Goal: Navigation & Orientation: Find specific page/section

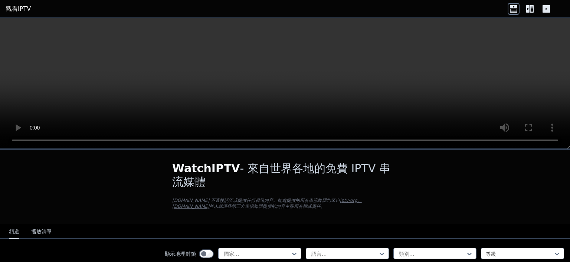
scroll to position [74, 0]
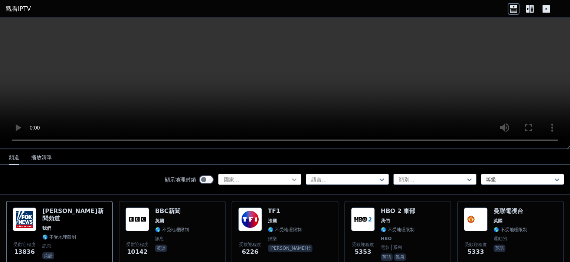
click at [291, 180] on icon at bounding box center [294, 179] width 7 height 7
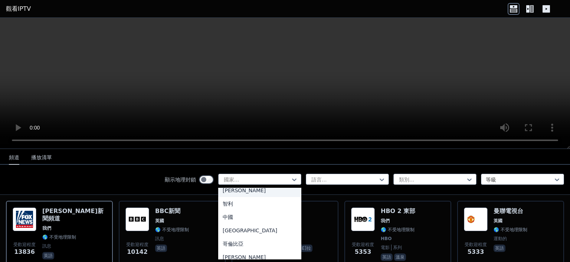
scroll to position [520, 0]
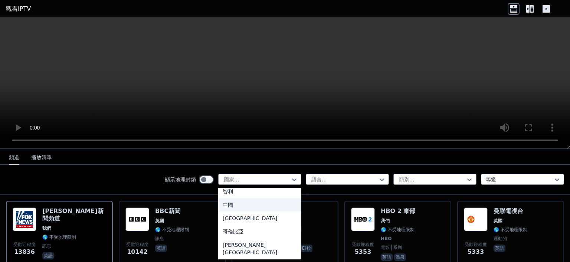
click at [272, 200] on div "中國" at bounding box center [259, 204] width 83 height 13
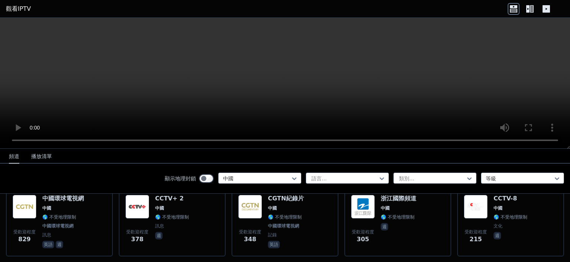
scroll to position [74, 0]
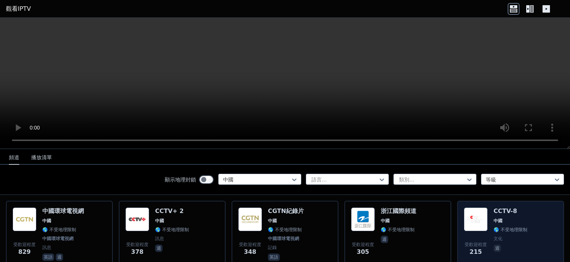
click at [509, 219] on span "中國" at bounding box center [511, 221] width 34 height 6
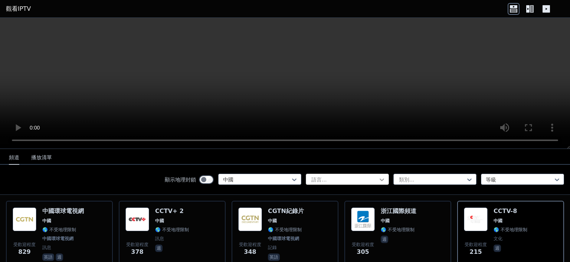
click at [378, 180] on icon at bounding box center [381, 179] width 7 height 7
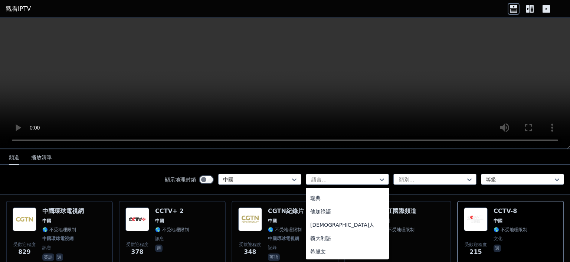
scroll to position [0, 0]
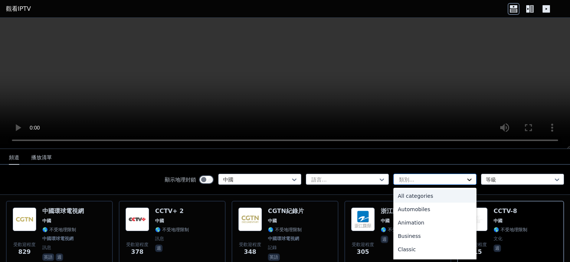
click at [466, 179] on icon at bounding box center [469, 179] width 7 height 7
click at [556, 178] on div "等級" at bounding box center [522, 179] width 83 height 11
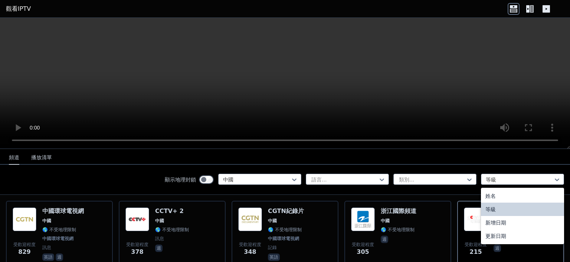
click at [498, 208] on div "等級" at bounding box center [522, 209] width 83 height 13
click at [554, 177] on icon at bounding box center [557, 179] width 7 height 7
click at [526, 197] on div "姓名" at bounding box center [522, 195] width 83 height 13
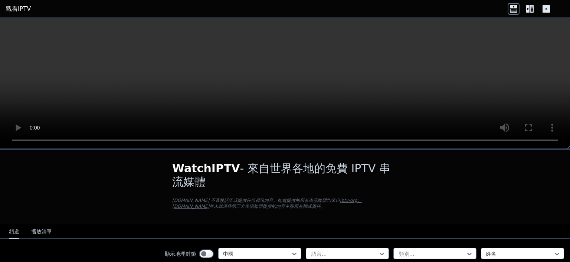
scroll to position [37, 0]
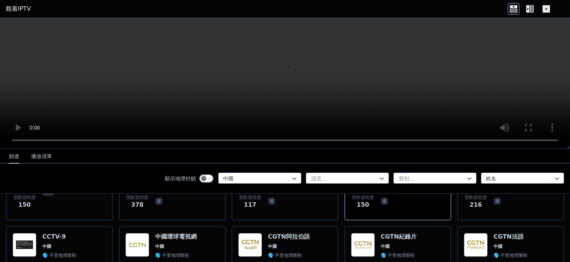
scroll to position [149, 0]
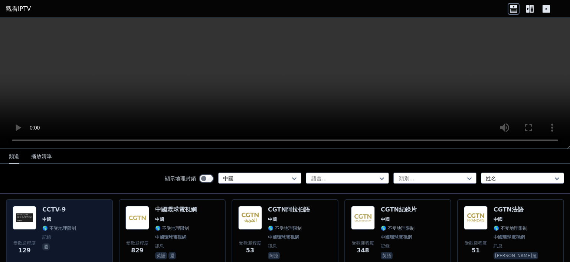
click at [100, 239] on div "受歡迎程度 129 CCTV-9 中國 🌎 不受地理限制 記錄 週" at bounding box center [60, 233] width 94 height 55
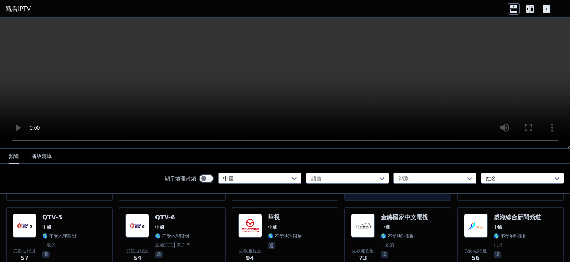
scroll to position [371, 0]
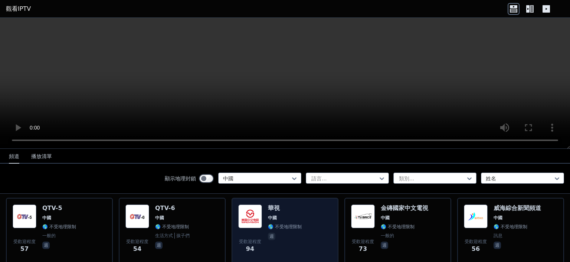
click at [299, 237] on span "週" at bounding box center [285, 237] width 34 height 9
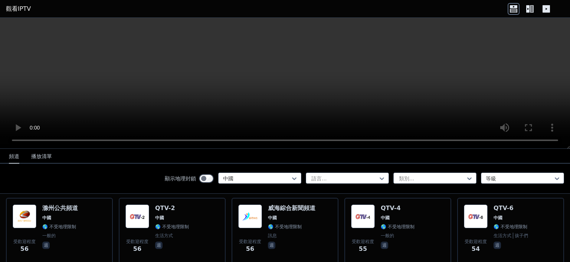
click at [39, 159] on font "播放清單" at bounding box center [41, 156] width 21 height 6
